Goal: Transaction & Acquisition: Purchase product/service

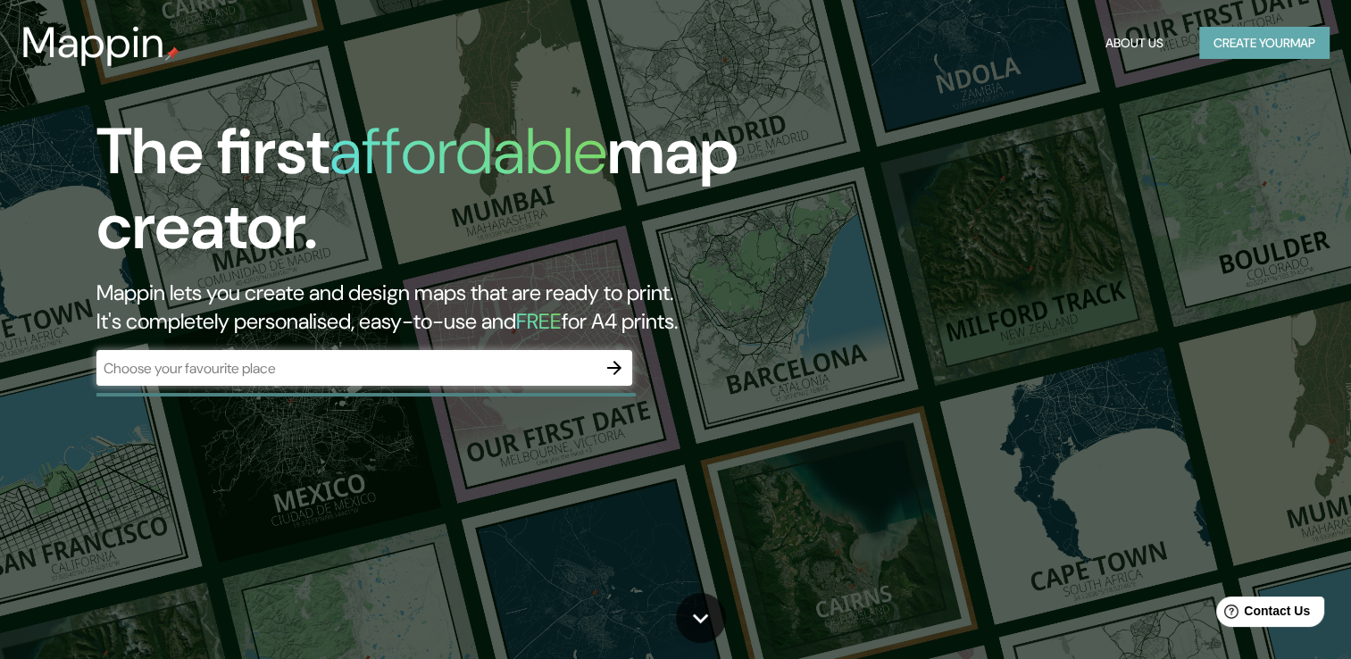
click at [1238, 29] on button "Create your map" at bounding box center [1265, 43] width 130 height 33
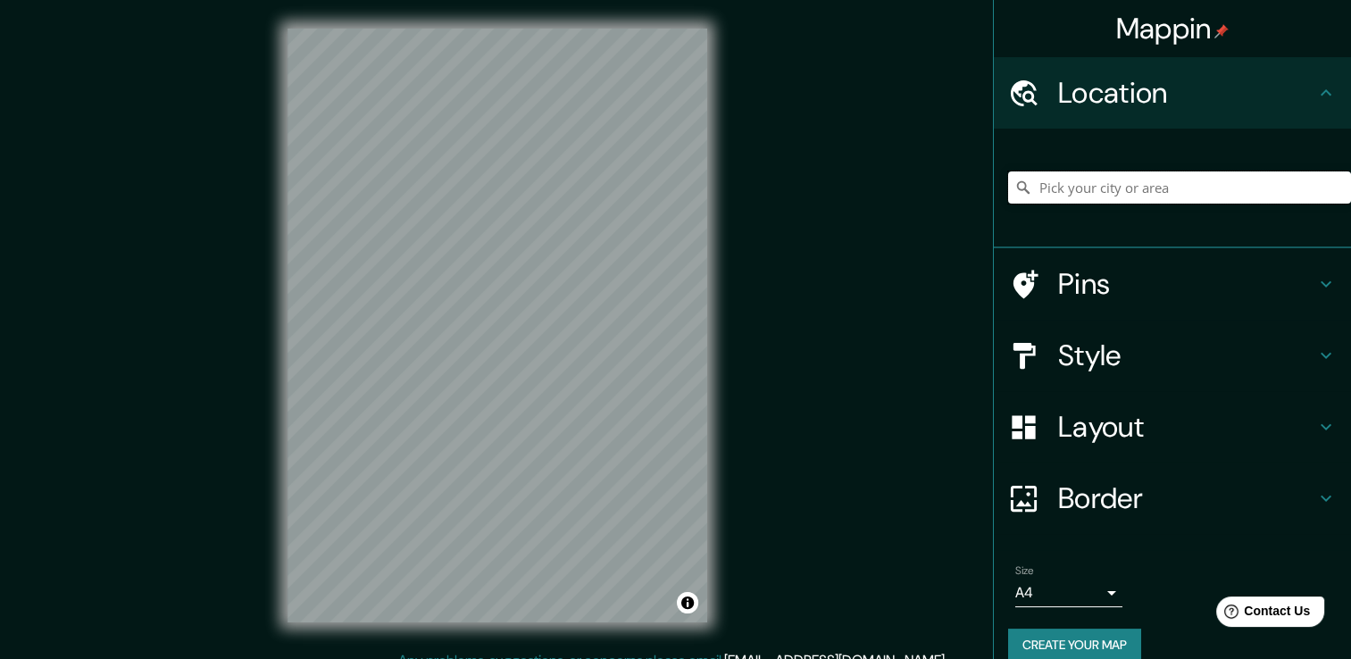
click at [1112, 188] on input "Pick your city or area" at bounding box center [1179, 187] width 343 height 32
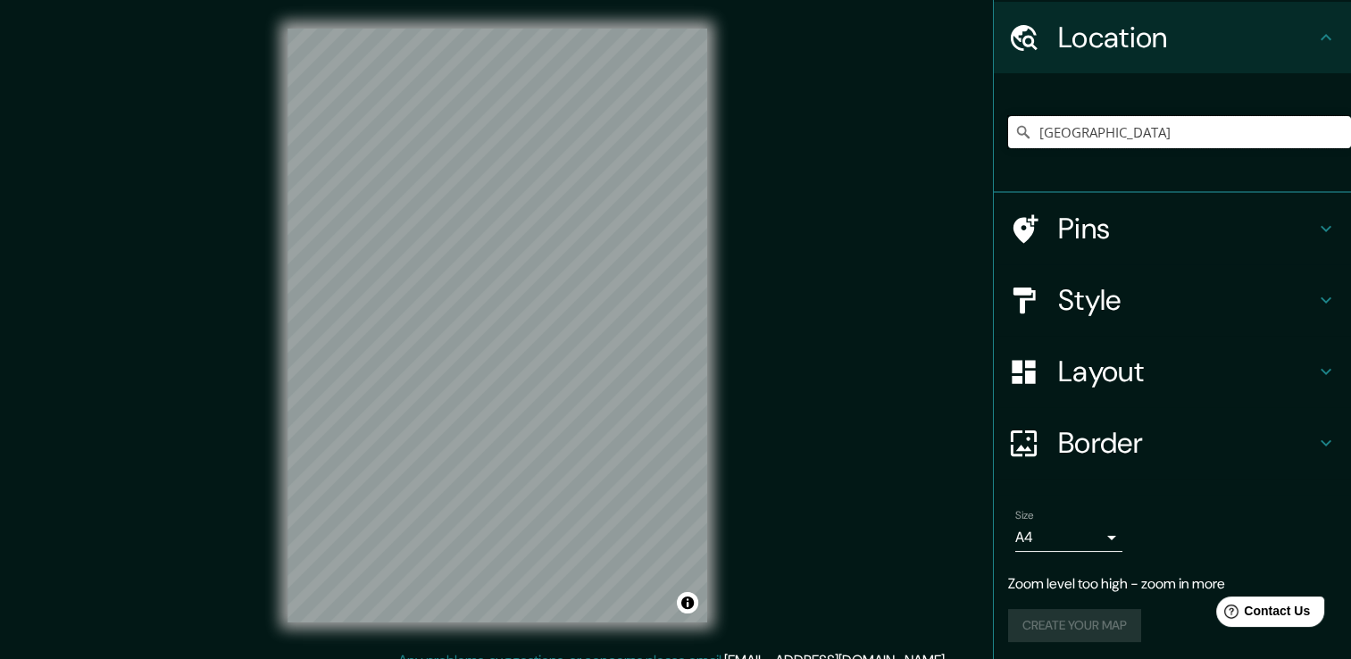
scroll to position [58, 0]
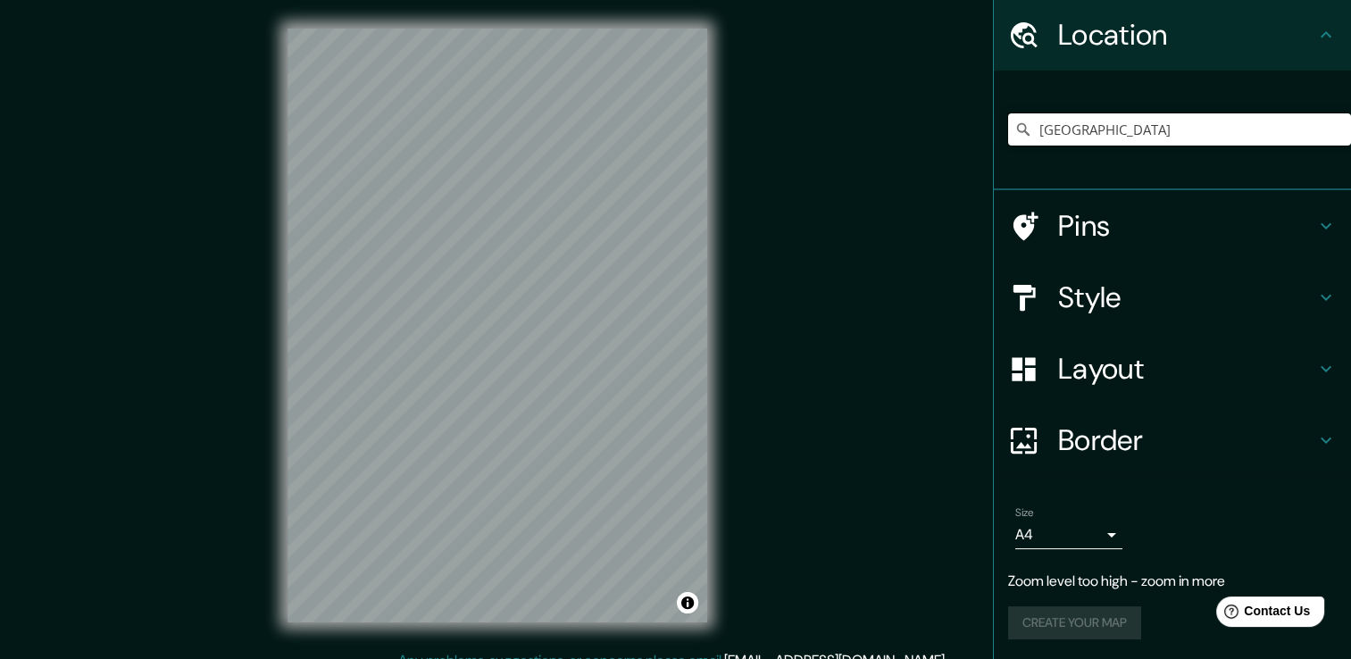
type input "[GEOGRAPHIC_DATA]"
click at [1095, 210] on h4 "Pins" at bounding box center [1186, 226] width 257 height 36
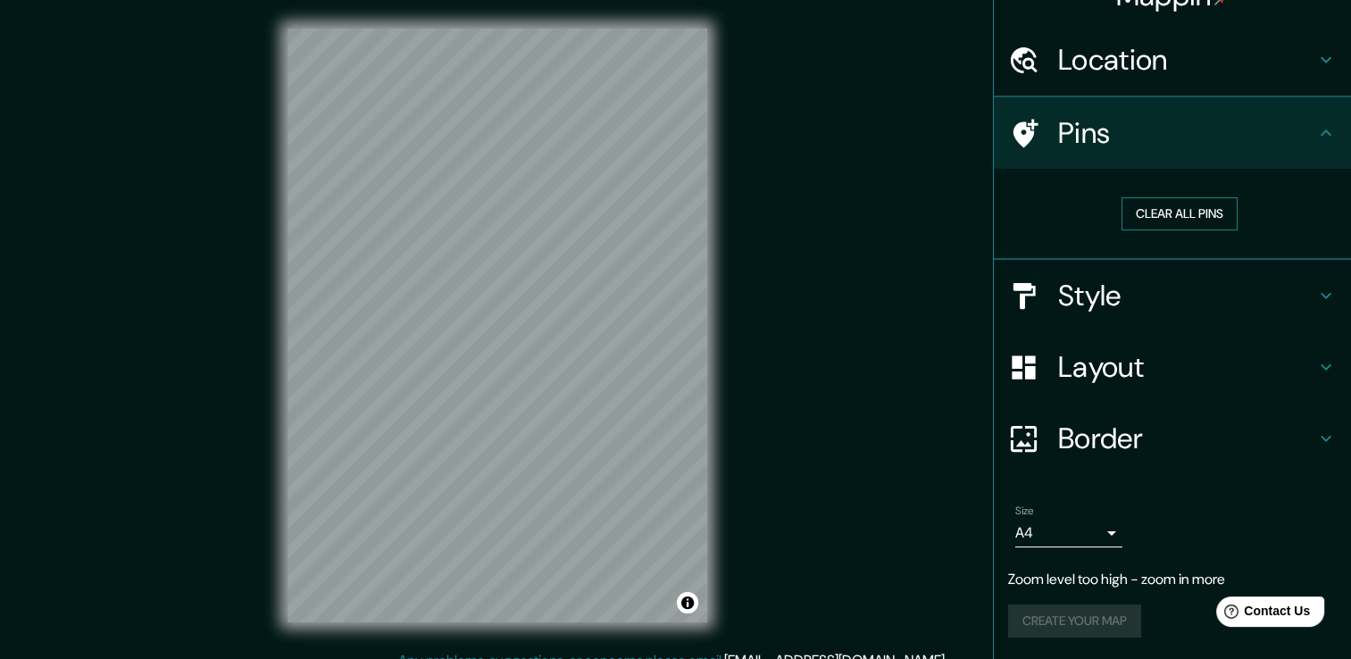
scroll to position [31, 0]
click at [1135, 288] on h4 "Style" at bounding box center [1186, 298] width 257 height 36
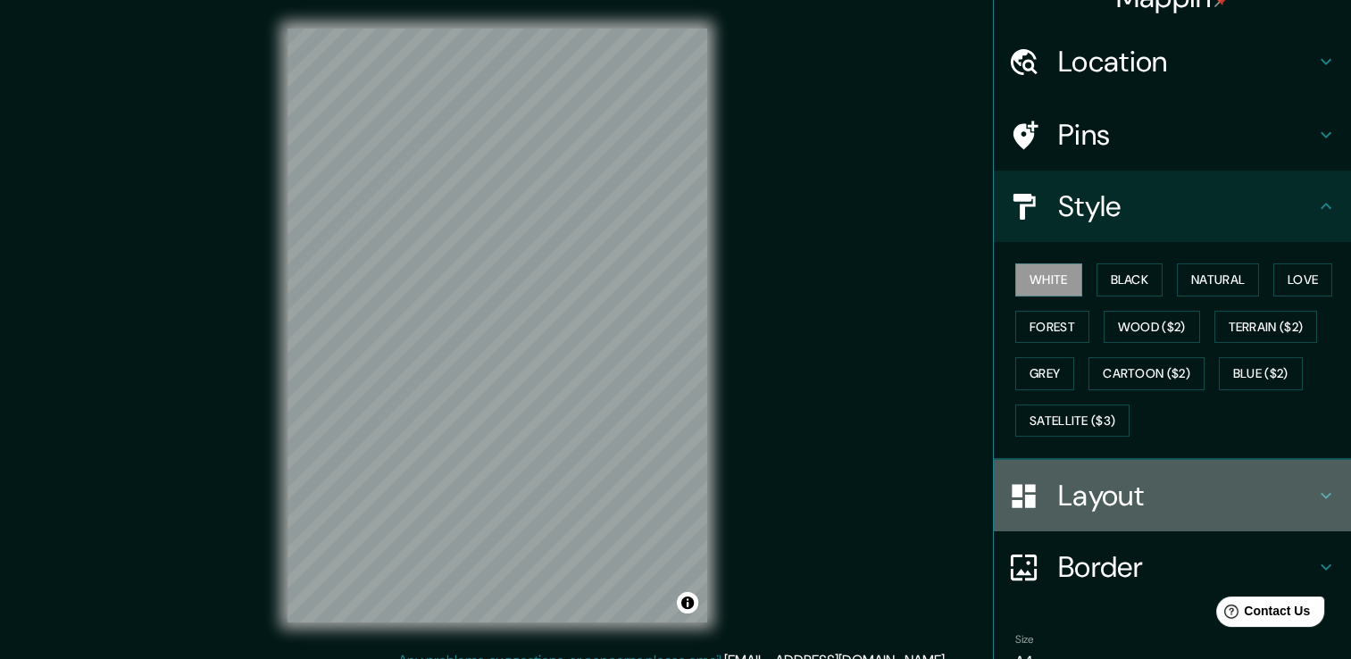
click at [1106, 495] on h4 "Layout" at bounding box center [1186, 496] width 257 height 36
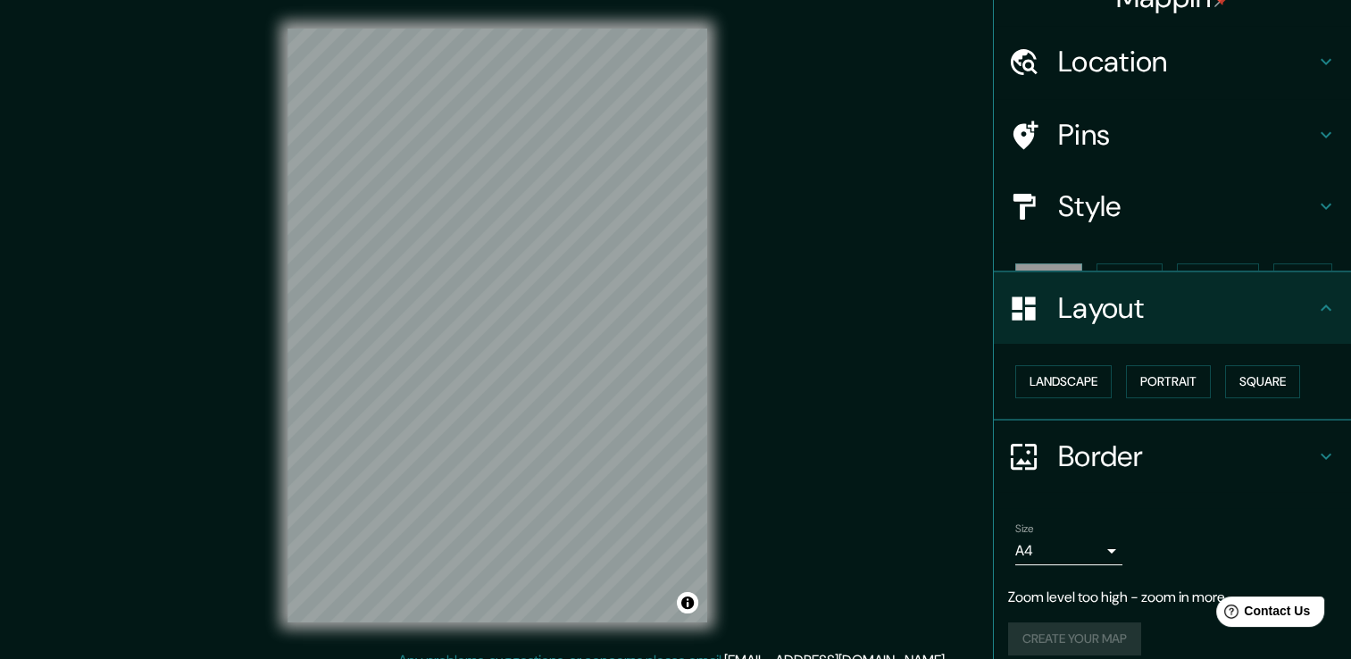
scroll to position [17, 0]
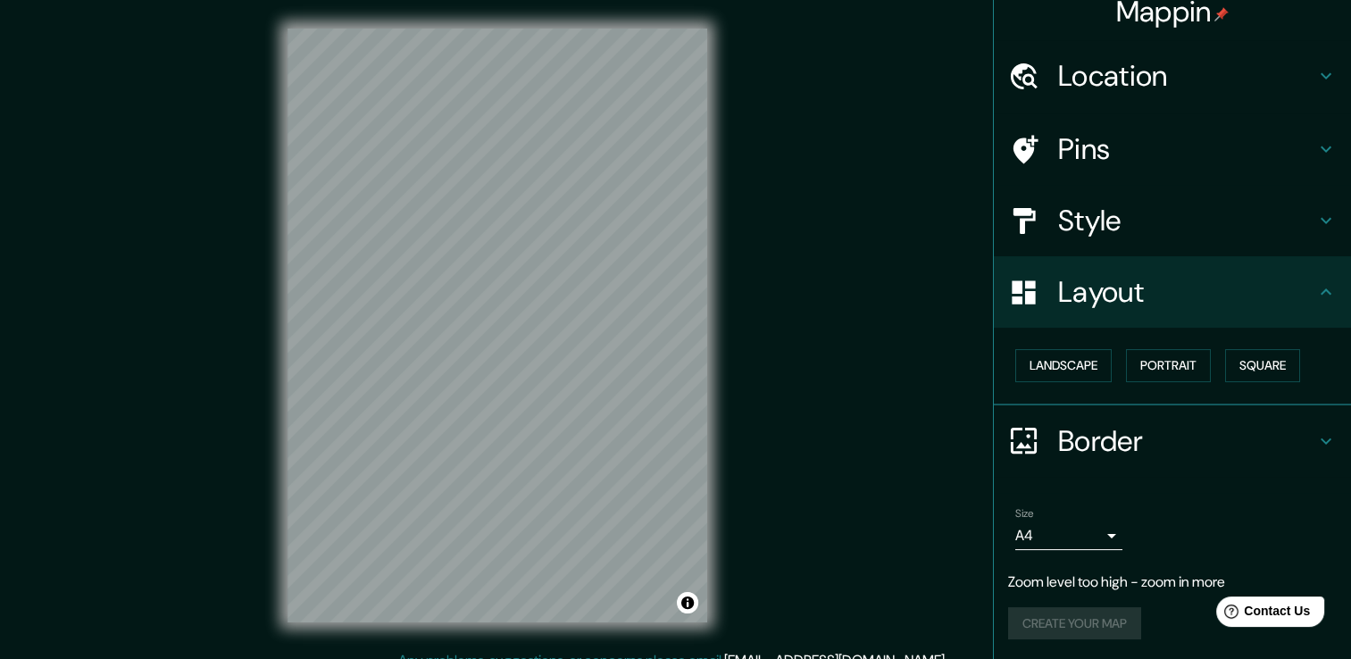
click at [1097, 441] on h4 "Border" at bounding box center [1186, 441] width 257 height 36
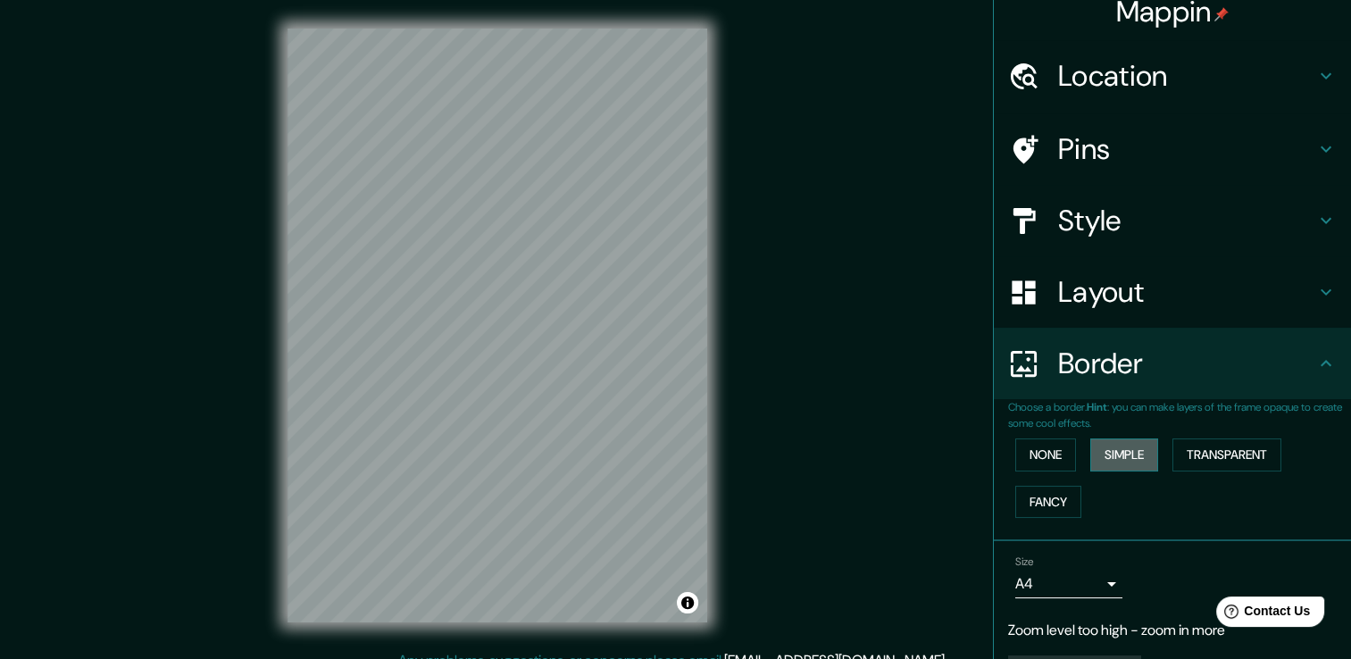
click at [1113, 461] on button "Simple" at bounding box center [1125, 455] width 68 height 33
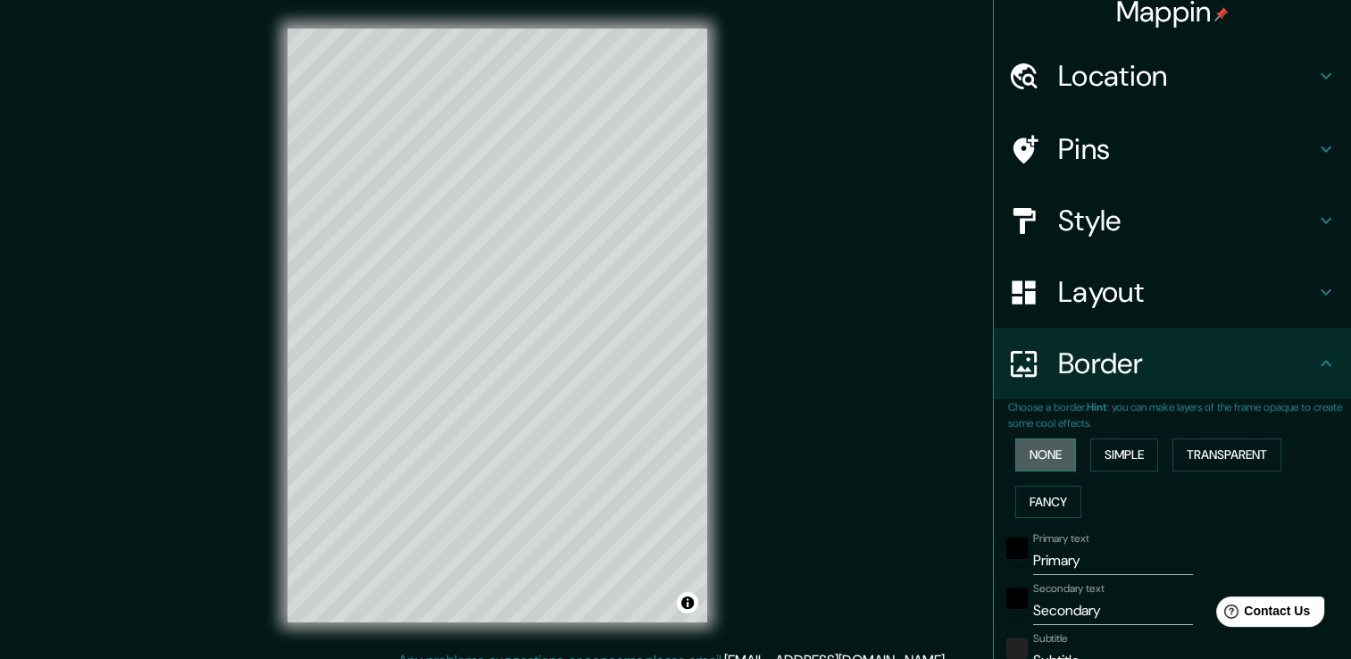
click at [1035, 456] on button "None" at bounding box center [1046, 455] width 61 height 33
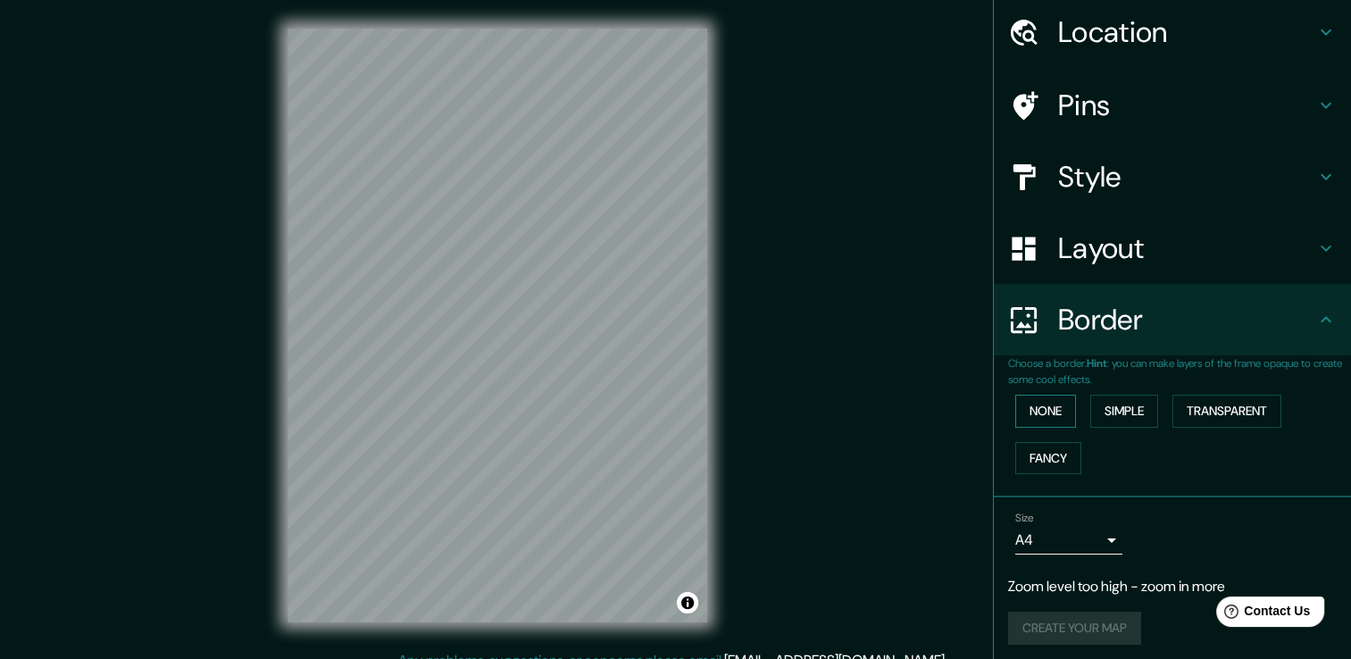
scroll to position [65, 0]
